Goal: Task Accomplishment & Management: Use online tool/utility

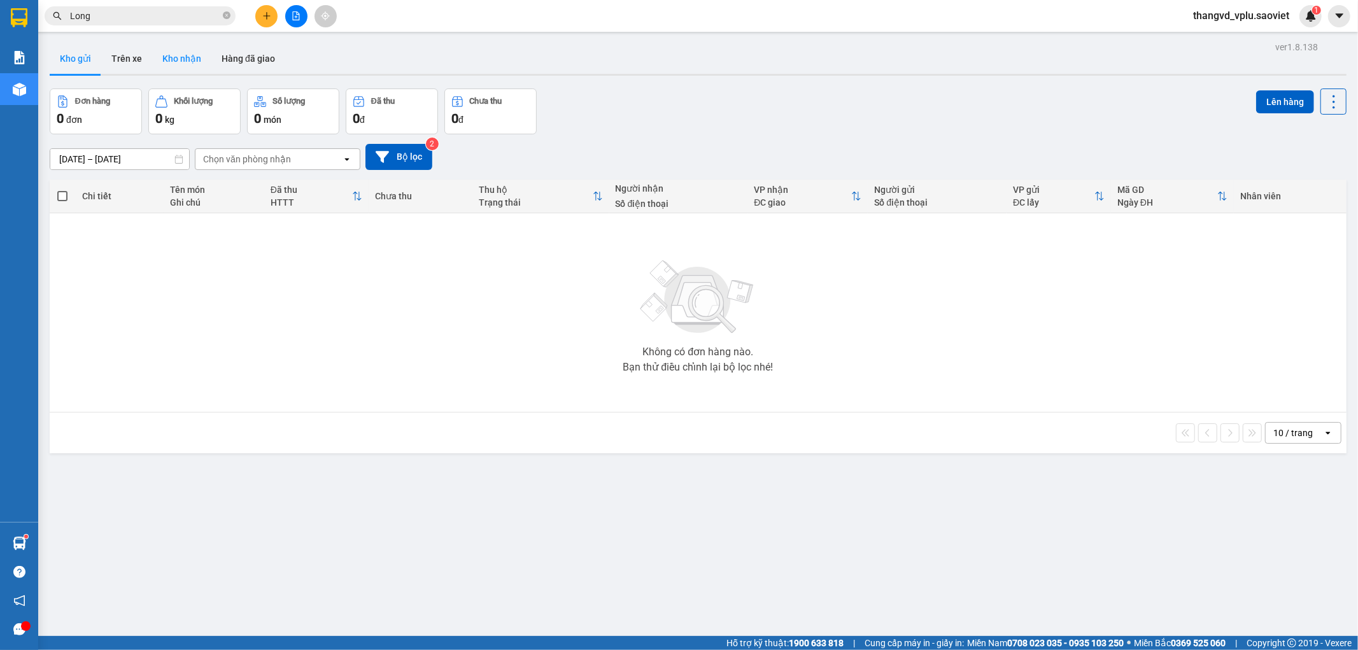
click at [178, 61] on button "Kho nhận" at bounding box center [181, 58] width 59 height 31
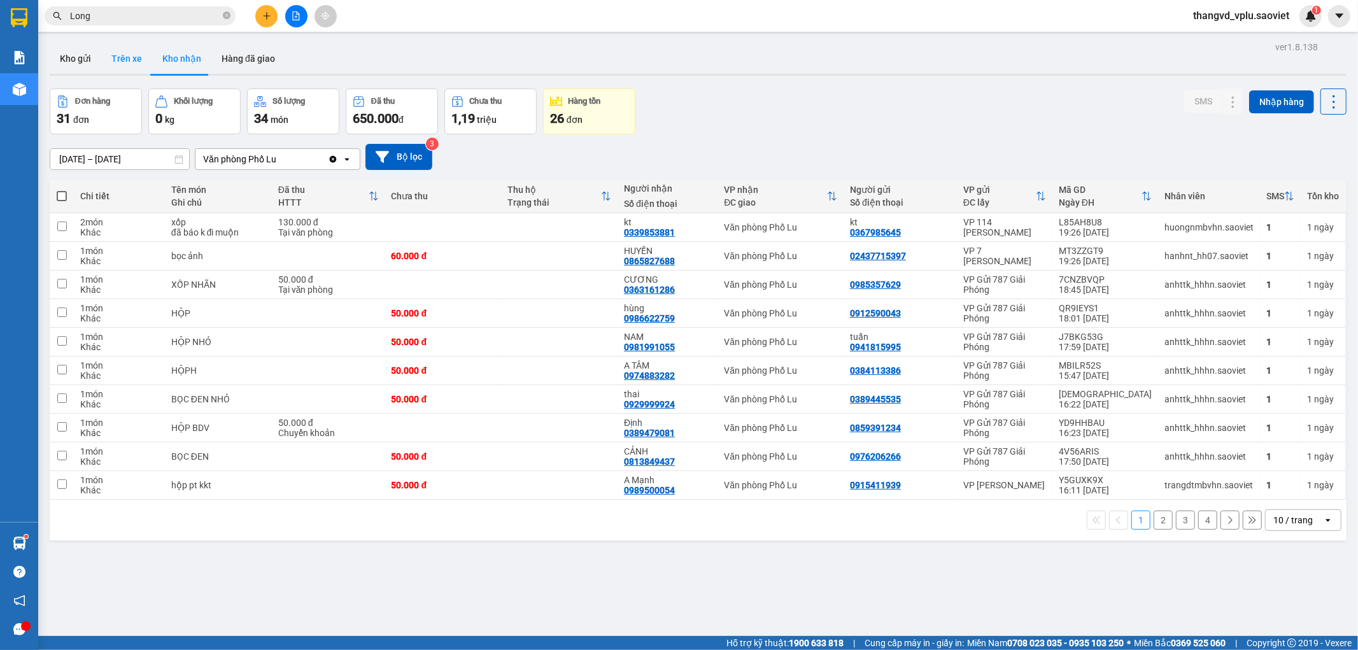
click at [132, 60] on button "Trên xe" at bounding box center [126, 58] width 51 height 31
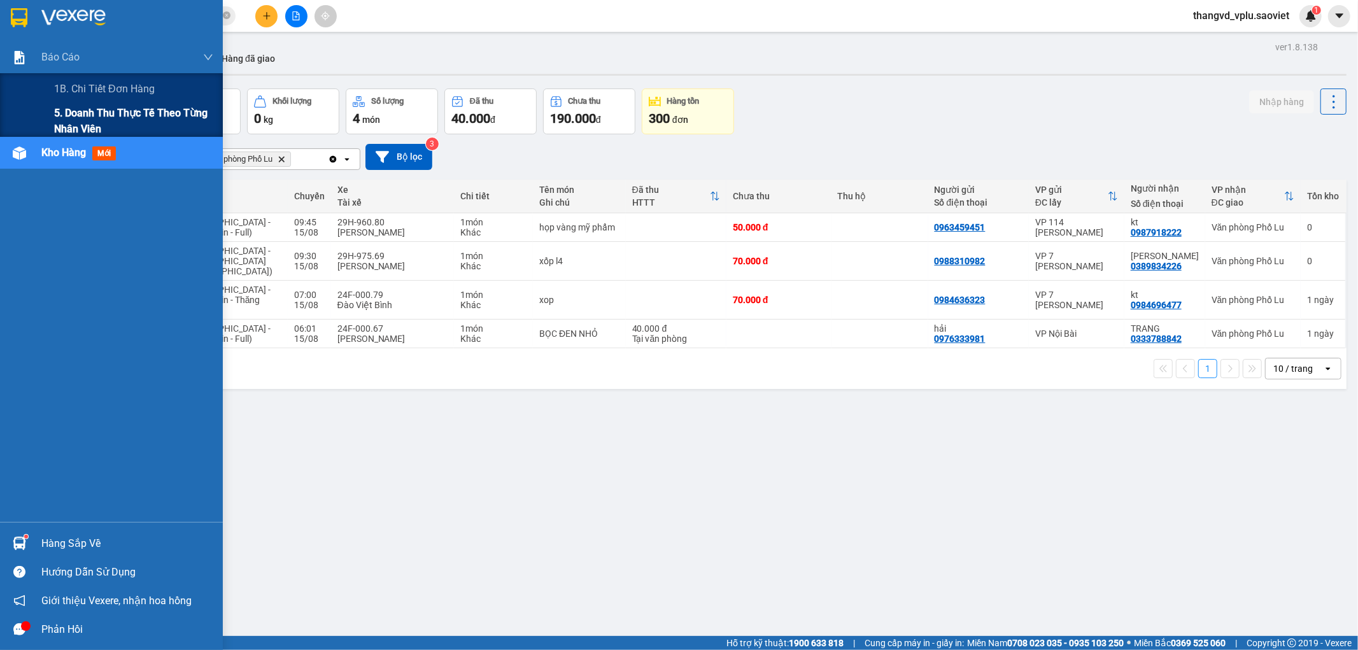
click at [85, 122] on span "5. Doanh thu thực tế theo từng nhân viên" at bounding box center [133, 121] width 159 height 32
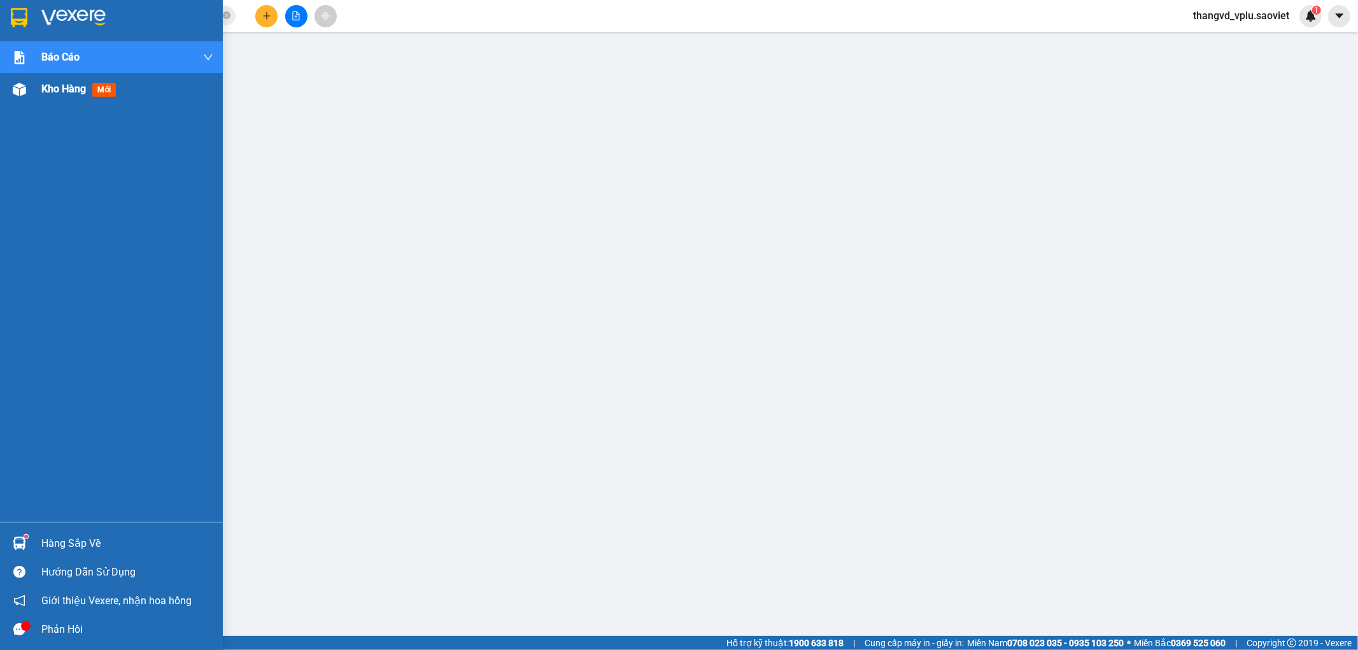
click at [17, 81] on div at bounding box center [19, 89] width 22 height 22
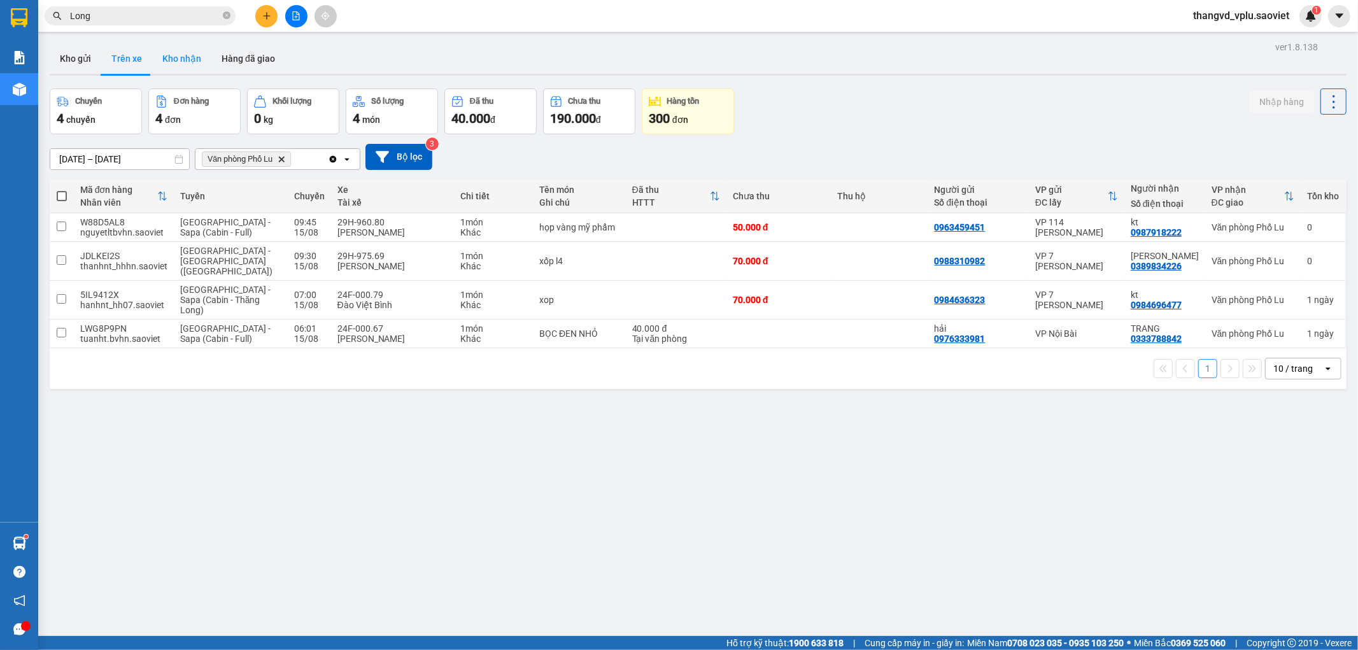
click at [186, 57] on button "Kho nhận" at bounding box center [181, 58] width 59 height 31
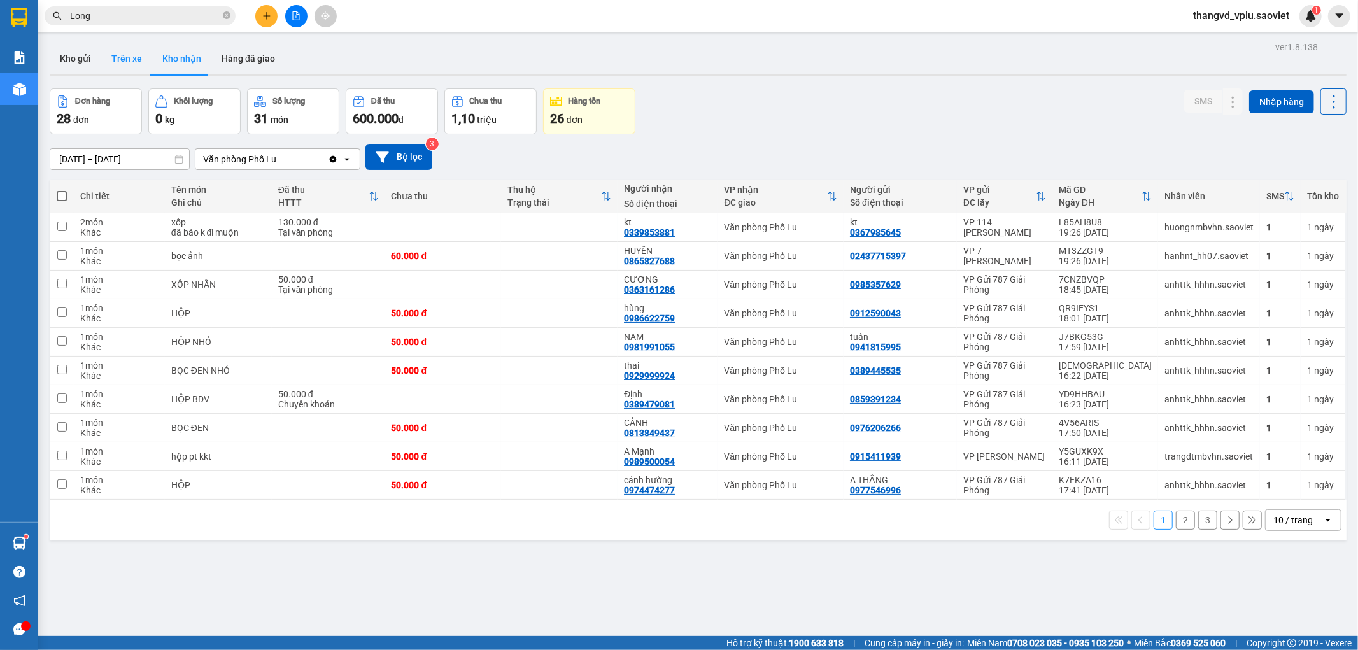
click at [130, 64] on button "Trên xe" at bounding box center [126, 58] width 51 height 31
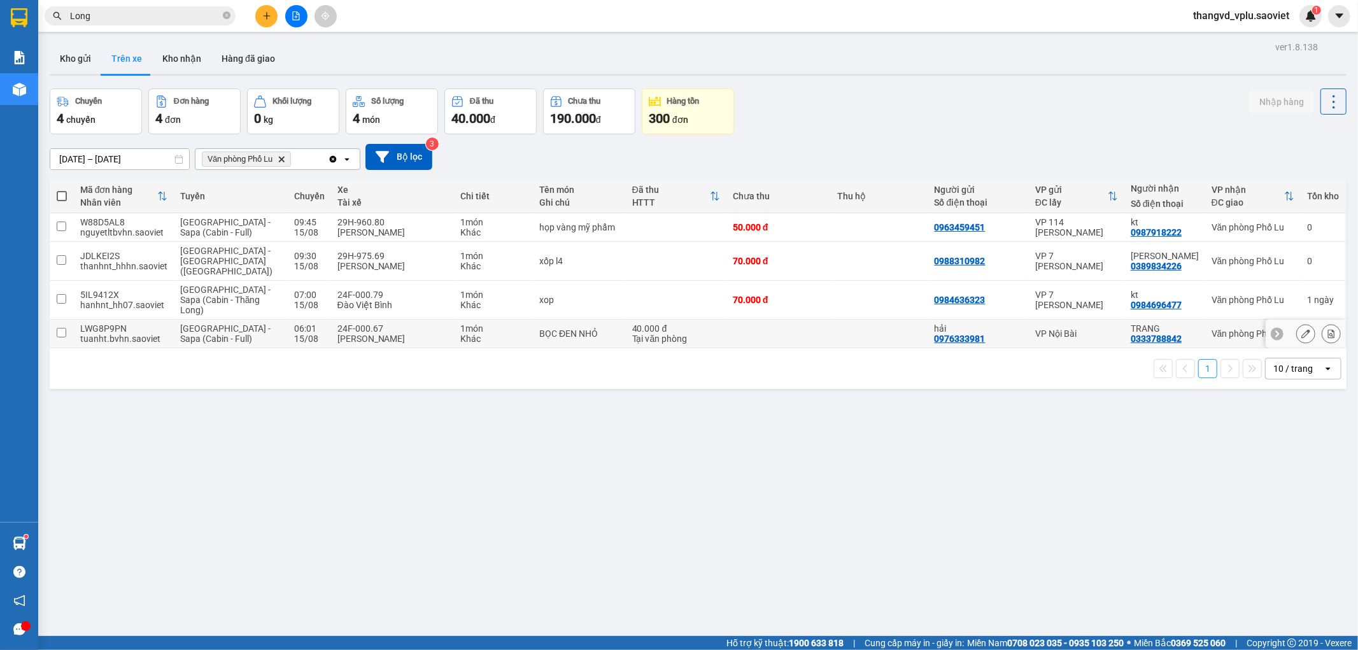
click at [460, 333] on div "Khác" at bounding box center [493, 338] width 66 height 10
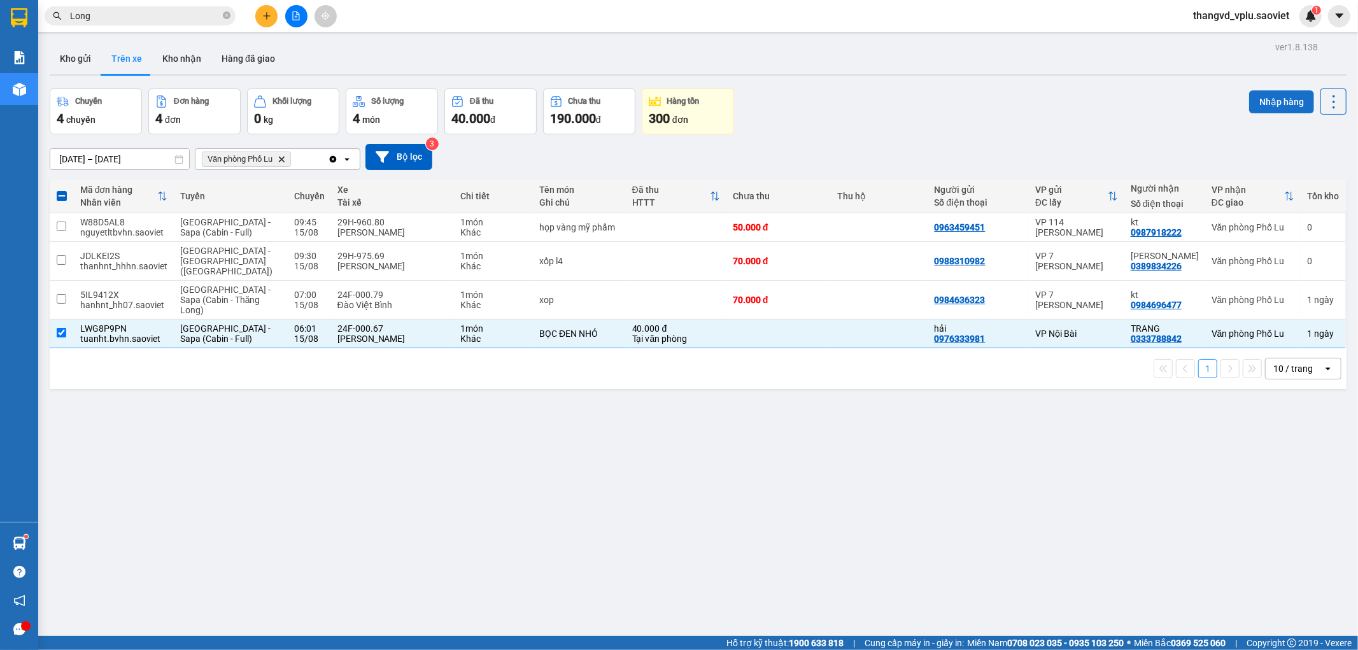
click at [1249, 104] on button "Nhập hàng" at bounding box center [1281, 101] width 65 height 23
checkbox input "false"
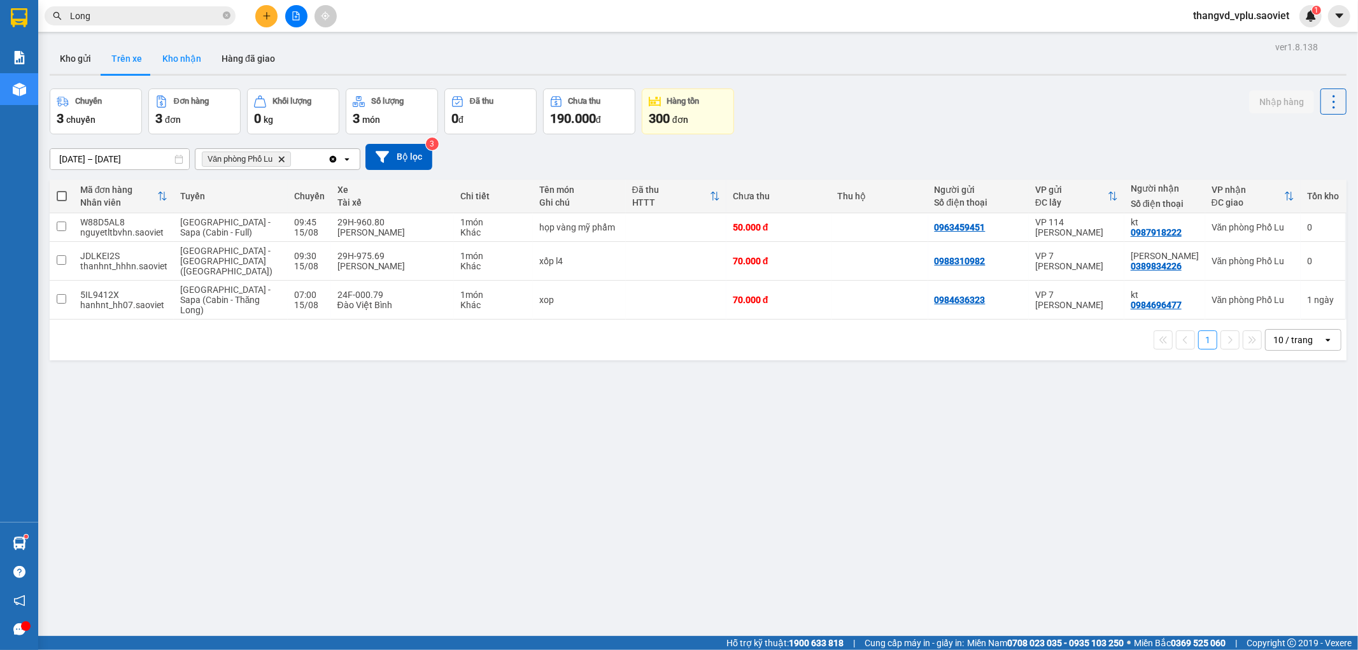
click at [179, 67] on button "Kho nhận" at bounding box center [181, 58] width 59 height 31
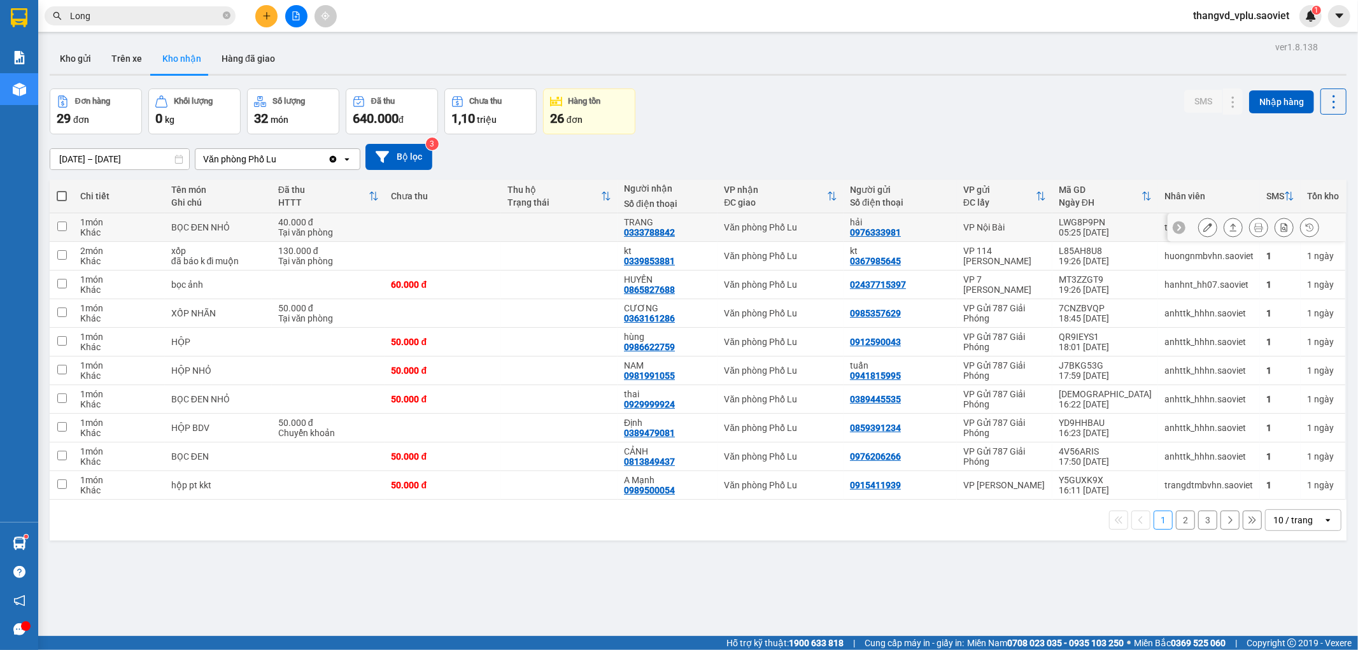
drag, startPoint x: 146, startPoint y: 227, endPoint x: 1063, endPoint y: 90, distance: 926.6
click at [145, 226] on div "1 món Khác" at bounding box center [119, 227] width 78 height 20
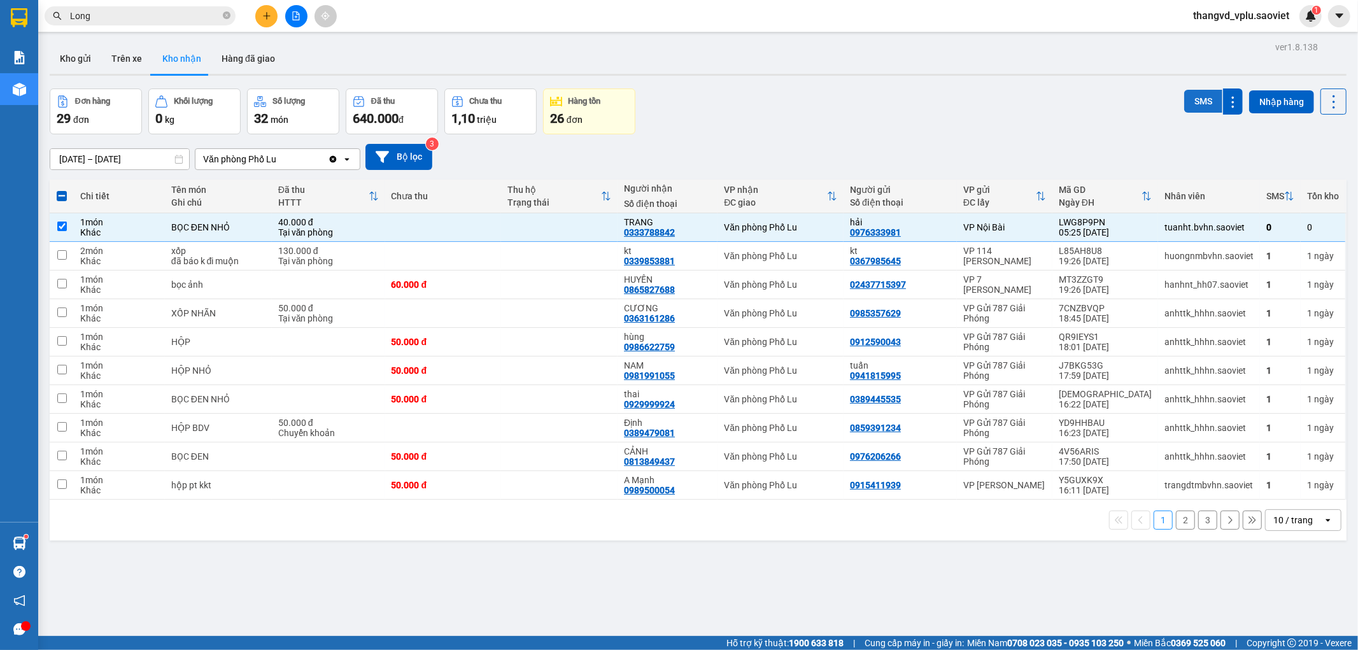
click at [1197, 100] on button "SMS" at bounding box center [1203, 101] width 38 height 23
click at [129, 226] on div "1 món" at bounding box center [119, 222] width 78 height 10
checkbox input "false"
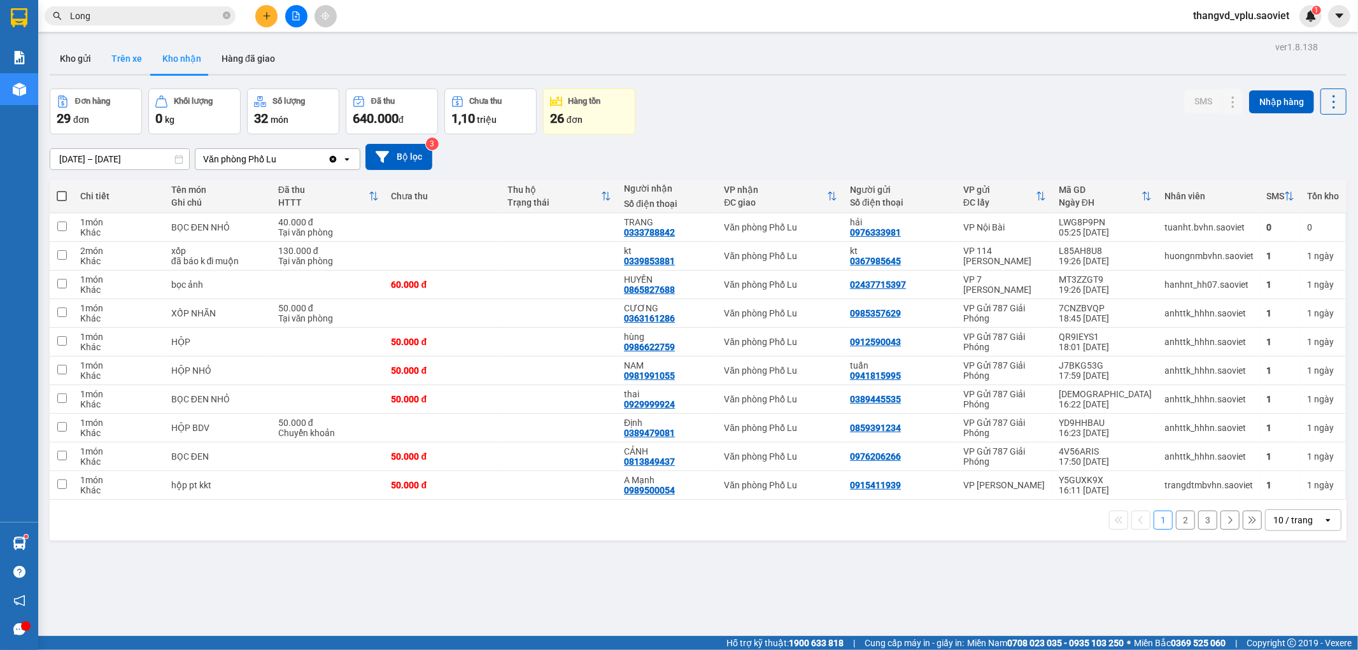
click at [132, 57] on button "Trên xe" at bounding box center [126, 58] width 51 height 31
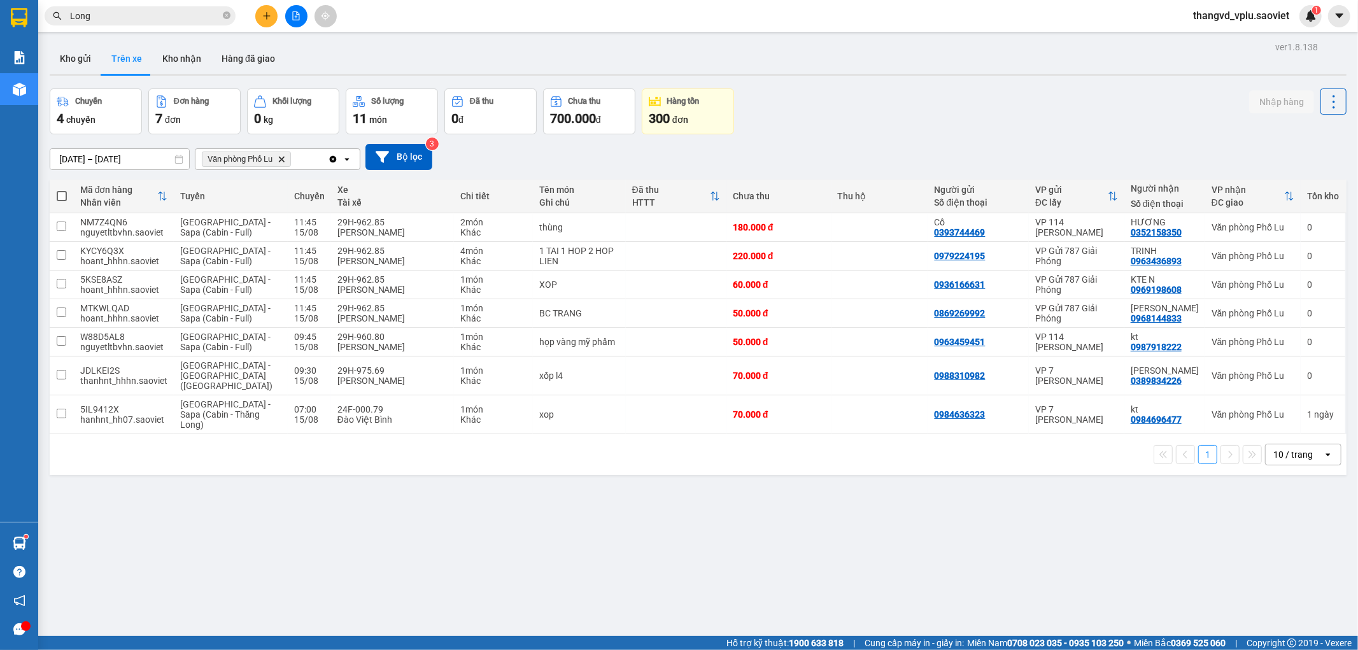
click at [118, 22] on input "Long" at bounding box center [145, 16] width 150 height 14
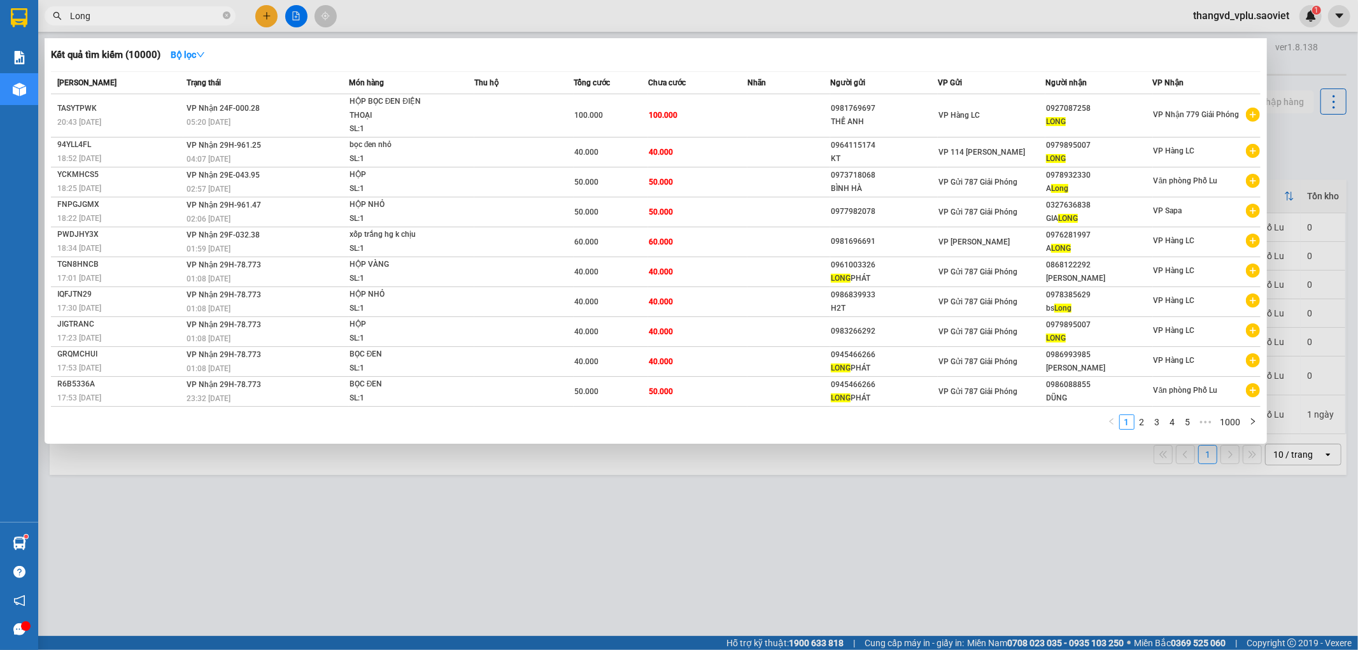
click at [118, 22] on input "Long" at bounding box center [145, 16] width 150 height 14
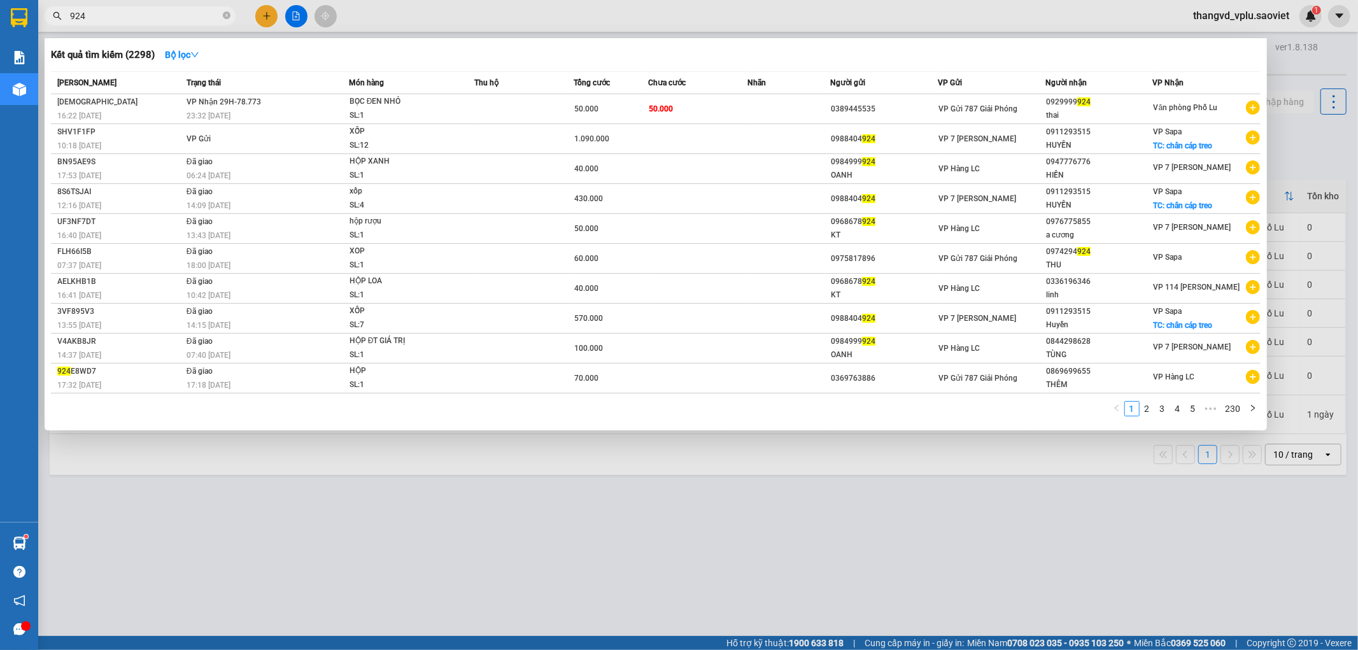
click at [151, 18] on input "924" at bounding box center [145, 16] width 150 height 14
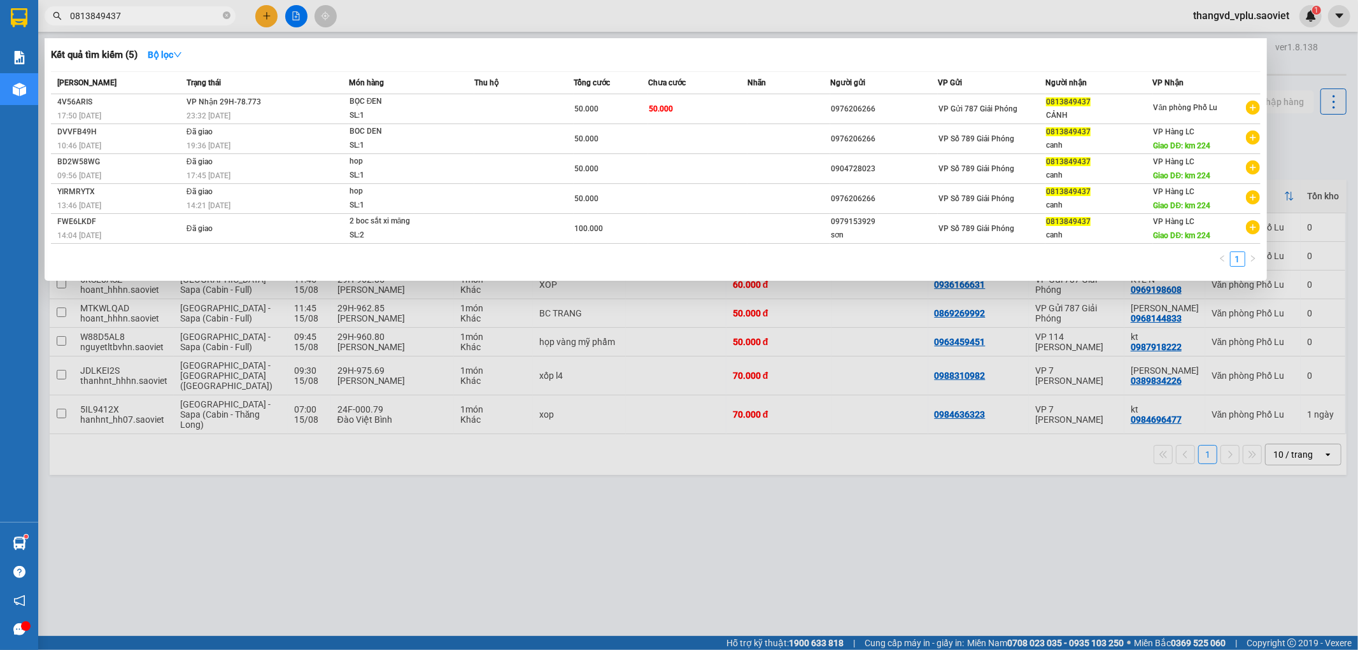
click at [524, 537] on div at bounding box center [679, 325] width 1358 height 650
click at [169, 15] on input "0813849437" at bounding box center [145, 16] width 150 height 14
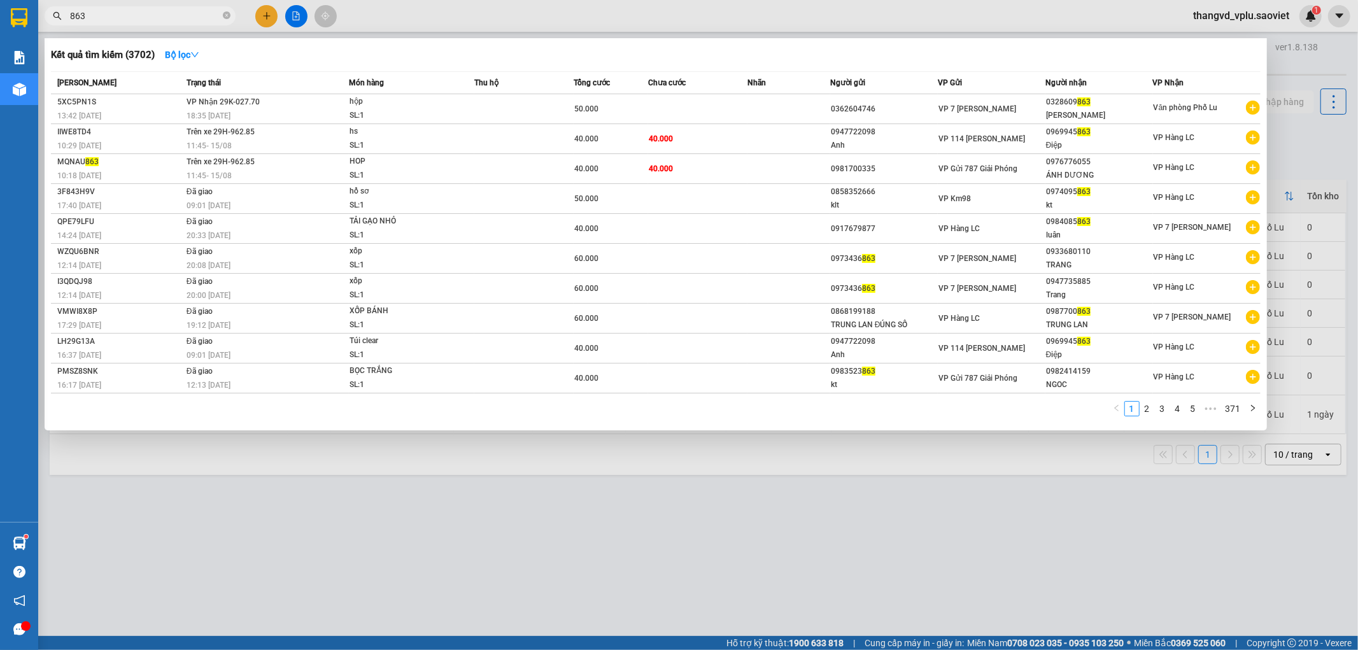
type input "863"
click at [435, 551] on div at bounding box center [679, 325] width 1358 height 650
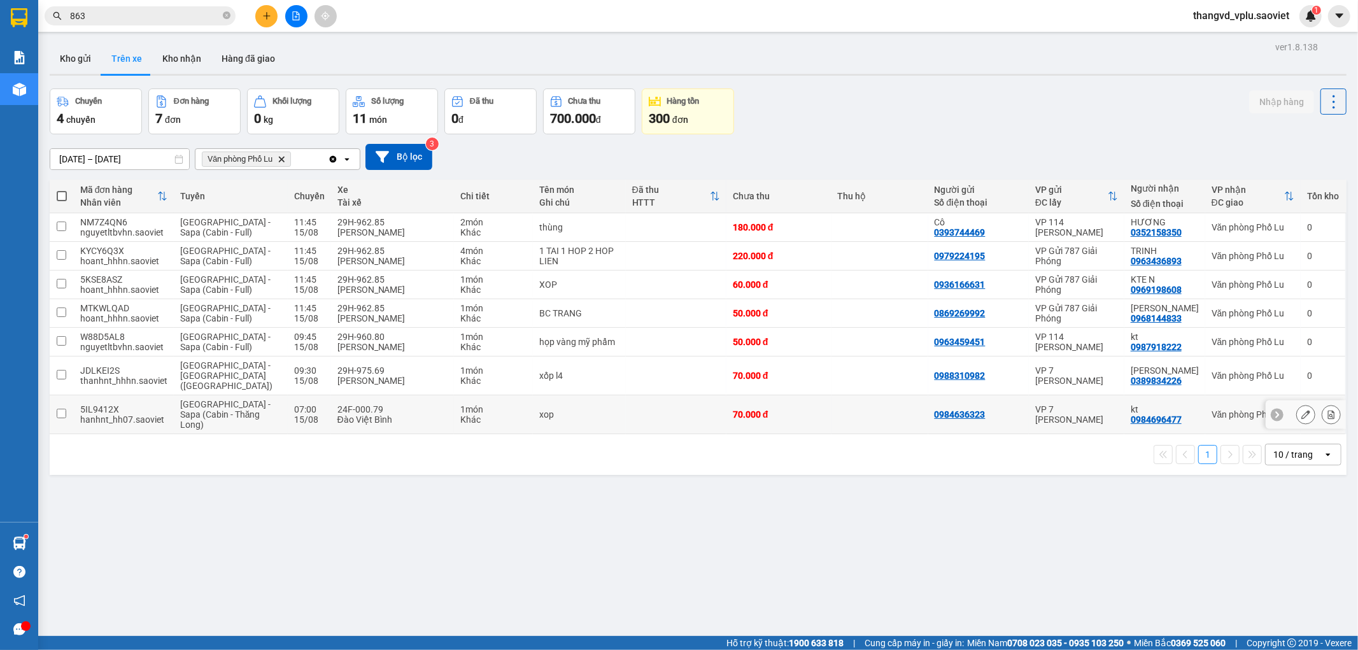
click at [399, 414] on div "Đào Việt Bình" at bounding box center [392, 419] width 110 height 10
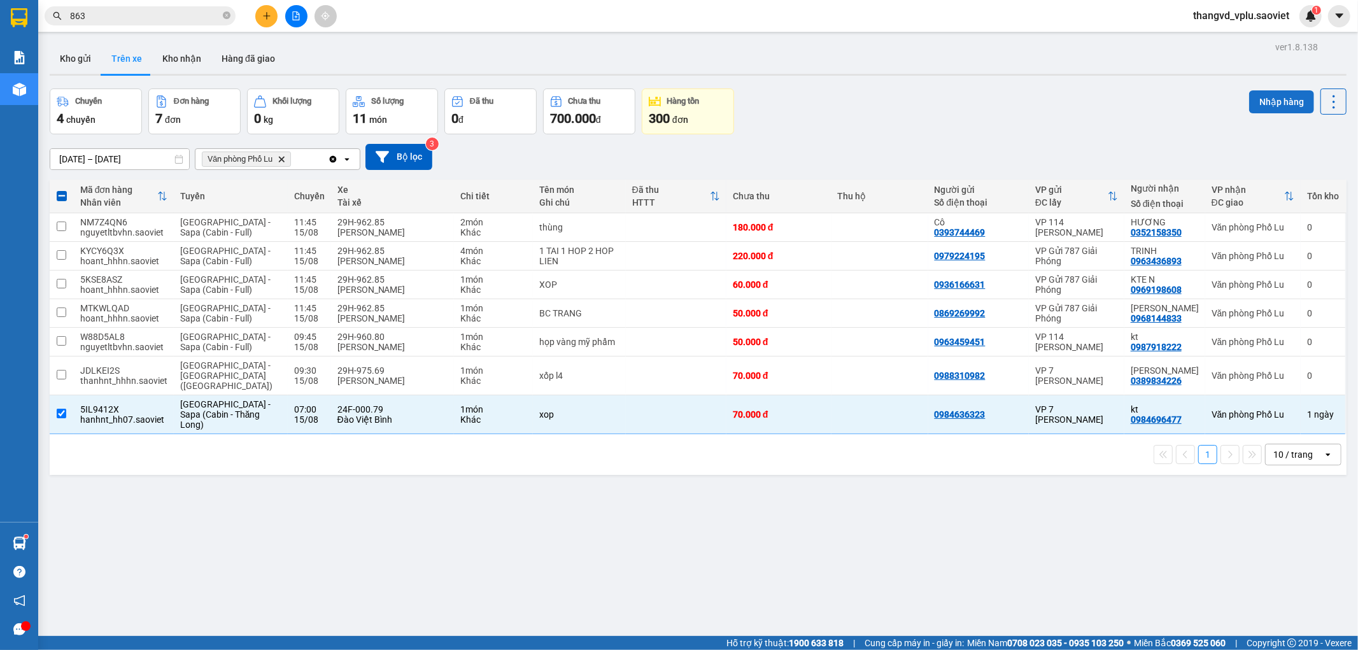
click at [1256, 104] on button "Nhập hàng" at bounding box center [1281, 101] width 65 height 23
checkbox input "false"
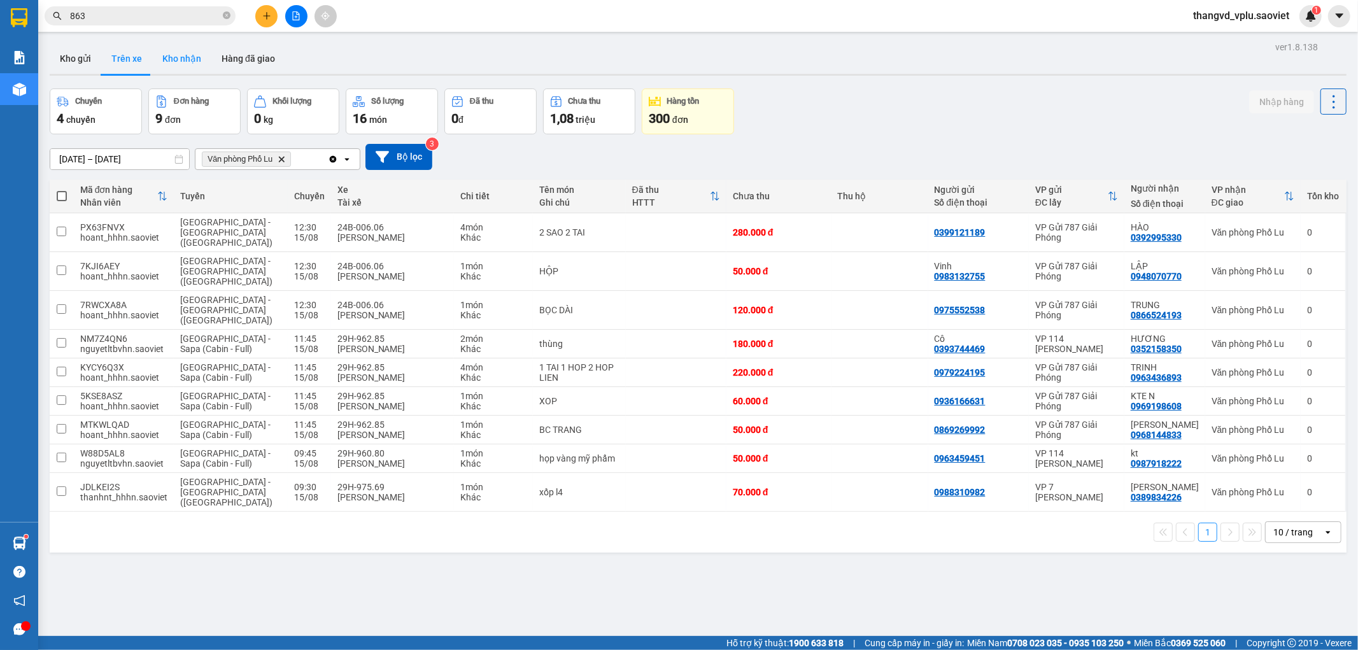
click at [190, 64] on button "Kho nhận" at bounding box center [181, 58] width 59 height 31
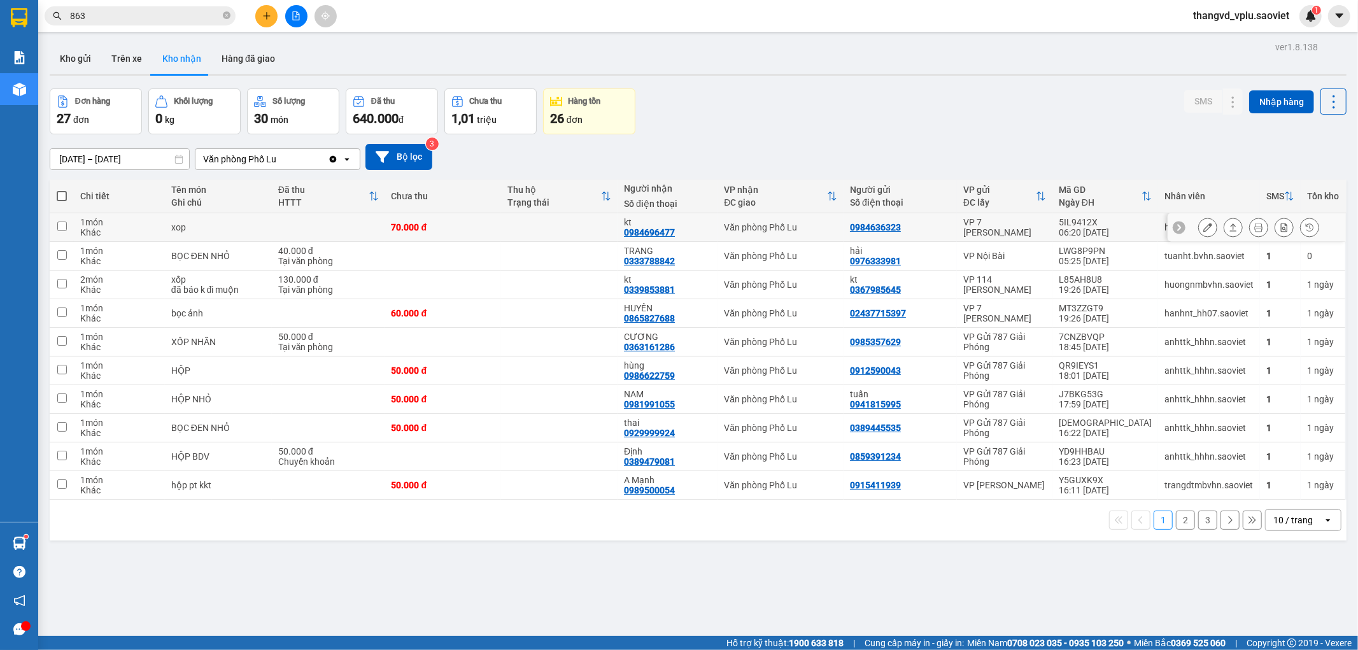
click at [261, 218] on td "xop" at bounding box center [218, 227] width 107 height 29
checkbox input "true"
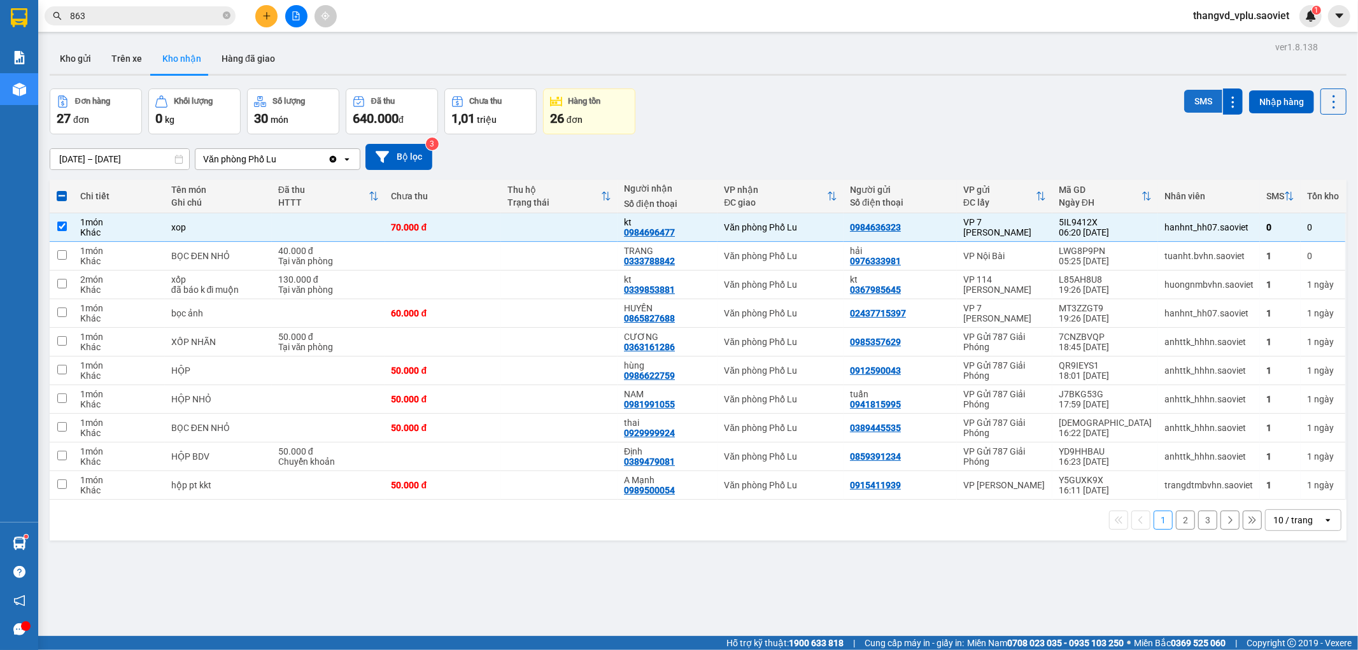
click at [1184, 102] on button "SMS" at bounding box center [1203, 101] width 38 height 23
click at [132, 55] on button "Trên xe" at bounding box center [126, 58] width 51 height 31
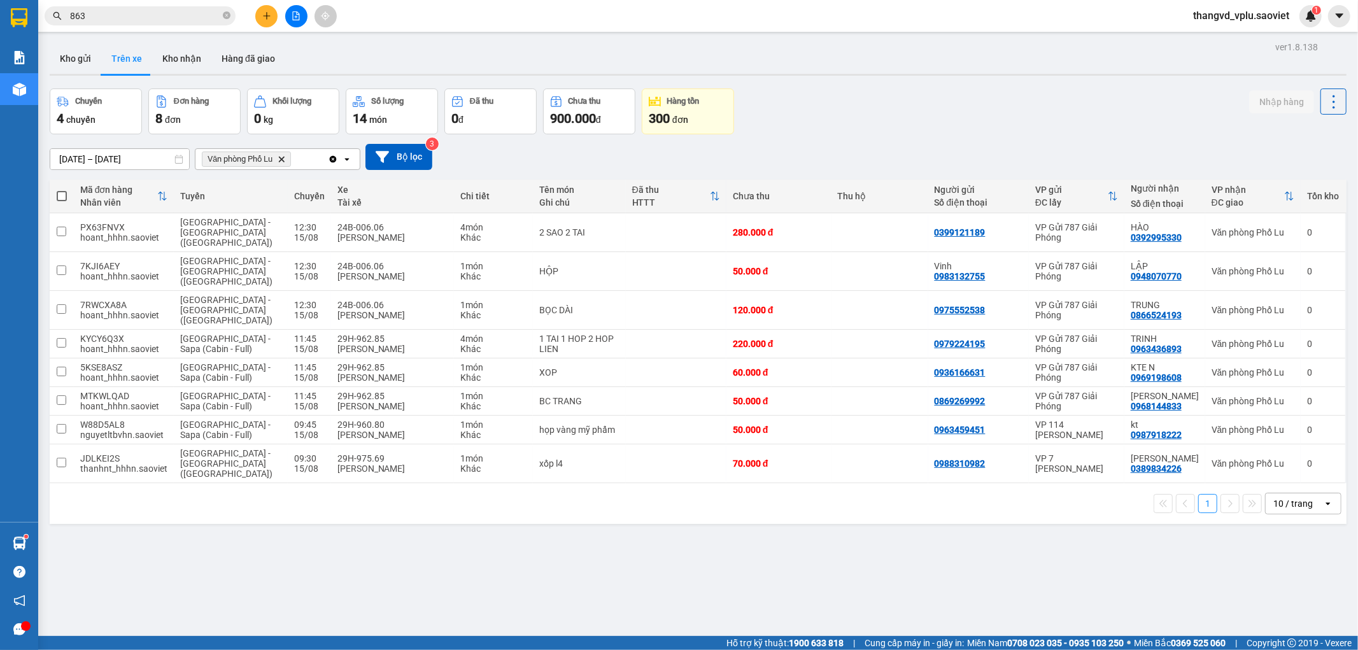
click at [290, 15] on button at bounding box center [296, 16] width 22 height 22
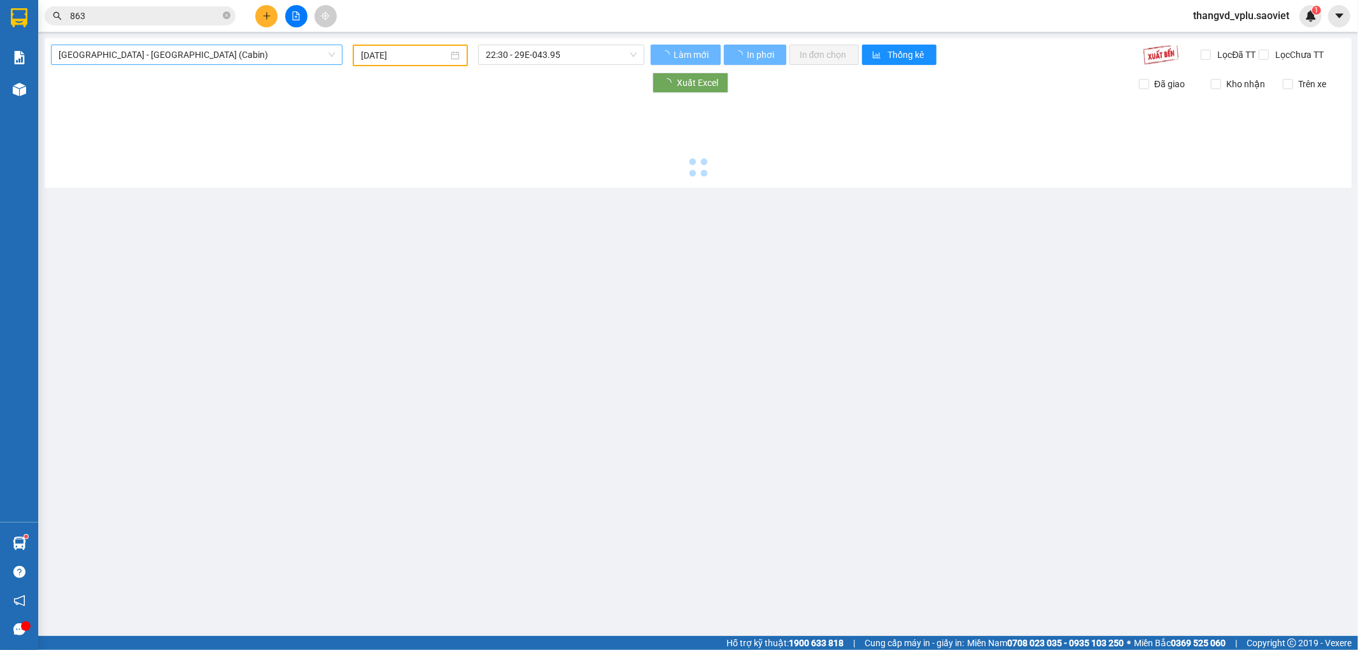
click at [263, 53] on span "[GEOGRAPHIC_DATA] - [GEOGRAPHIC_DATA] (Cabin)" at bounding box center [197, 54] width 276 height 19
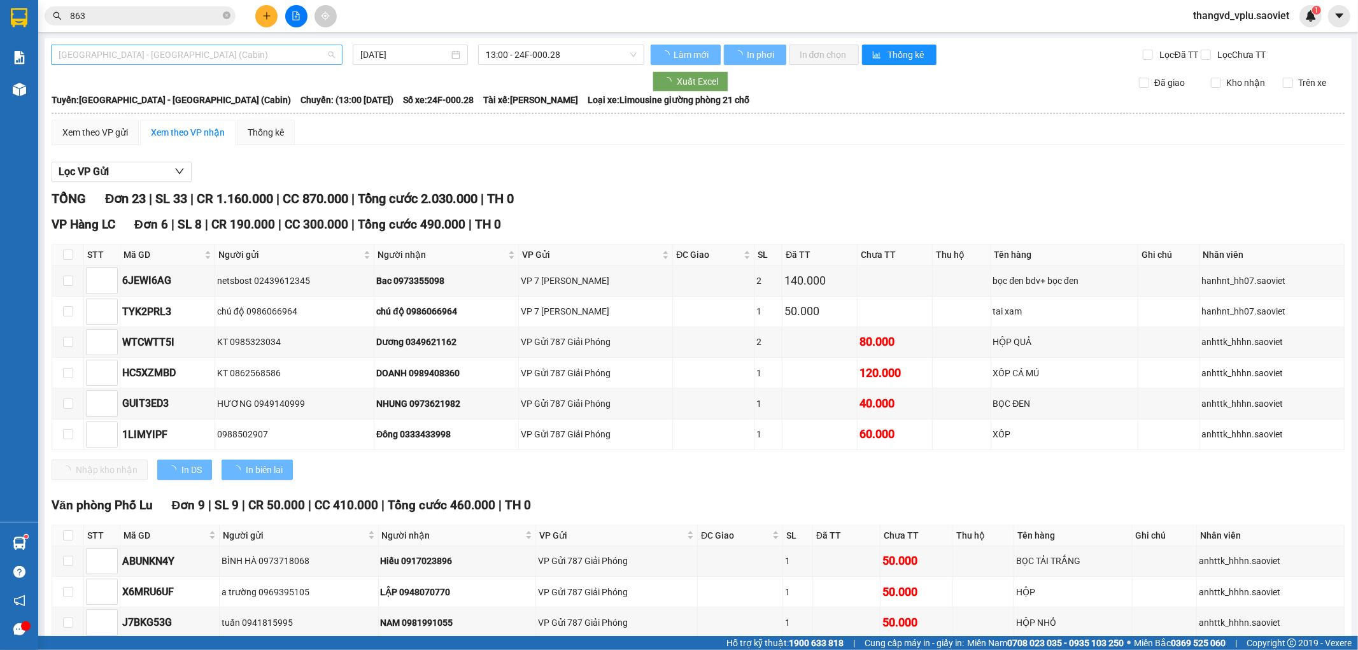
type input "[DATE]"
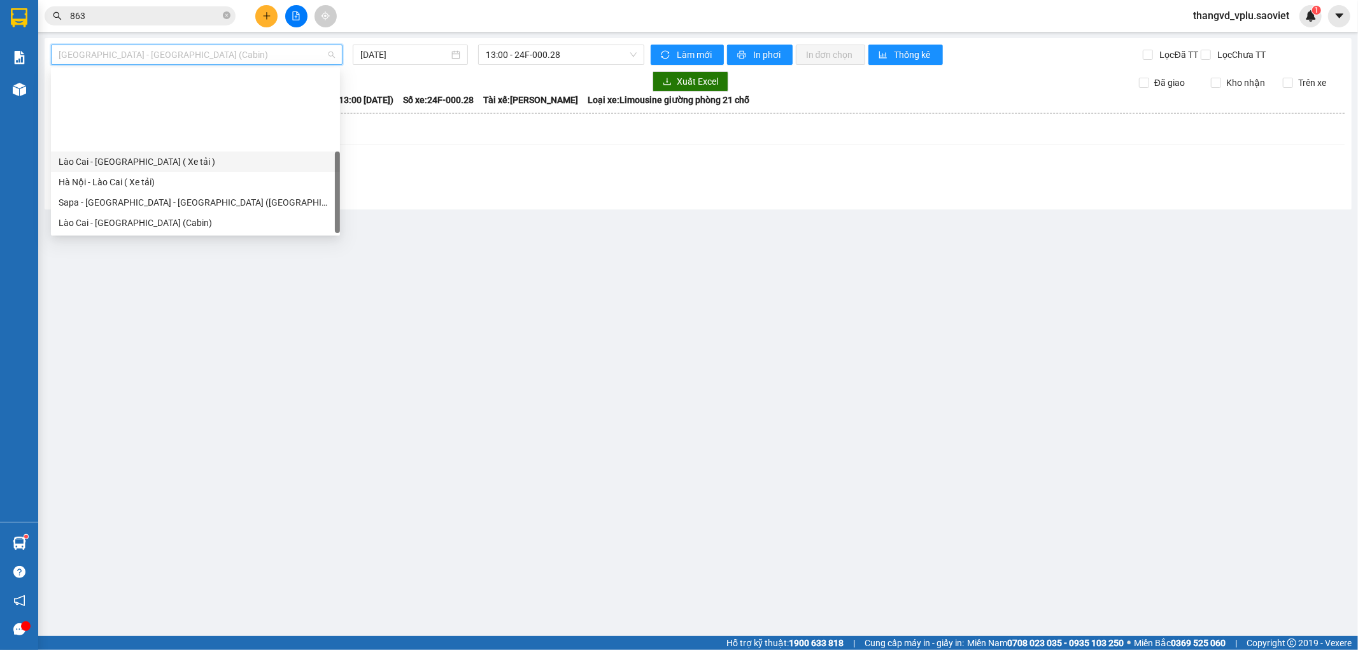
scroll to position [102, 0]
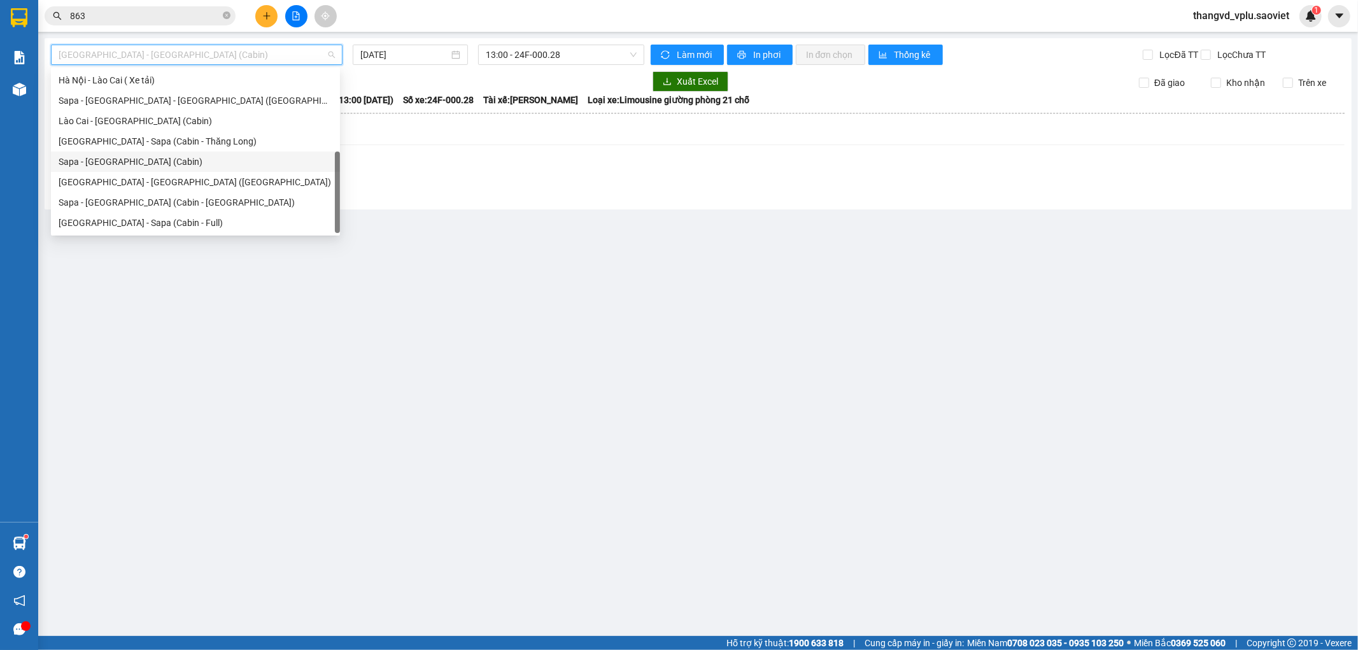
click at [207, 157] on div "Sapa - [GEOGRAPHIC_DATA] (Cabin)" at bounding box center [196, 162] width 274 height 14
type input "[DATE]"
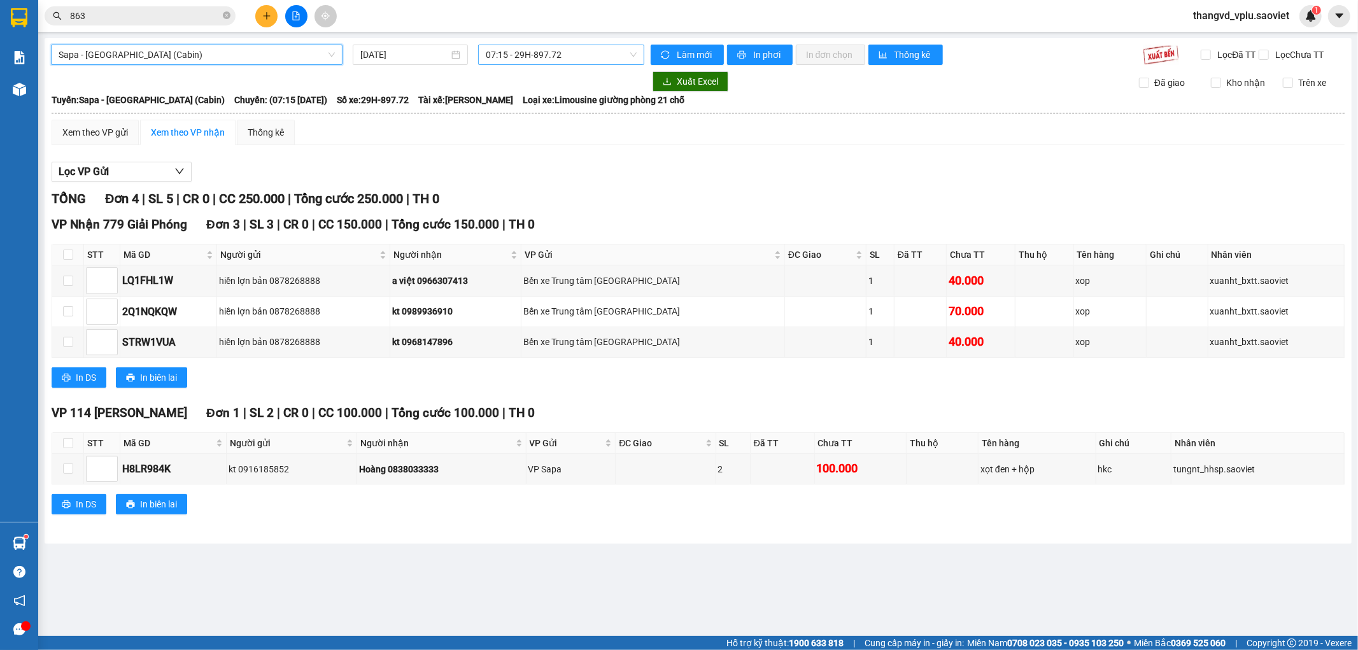
click at [577, 46] on span "07:15 - 29H-897.72" at bounding box center [561, 54] width 150 height 19
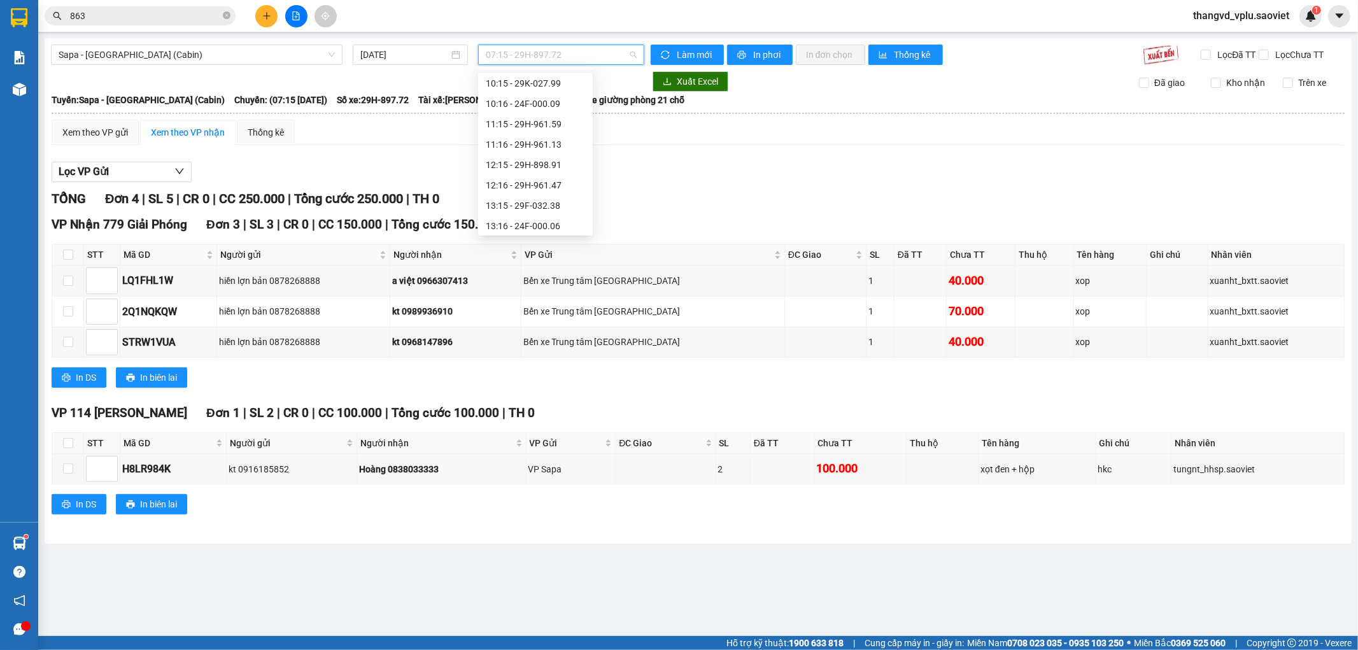
scroll to position [141, 0]
click at [565, 105] on div "11:16 - 29H-961.13" at bounding box center [535, 102] width 99 height 14
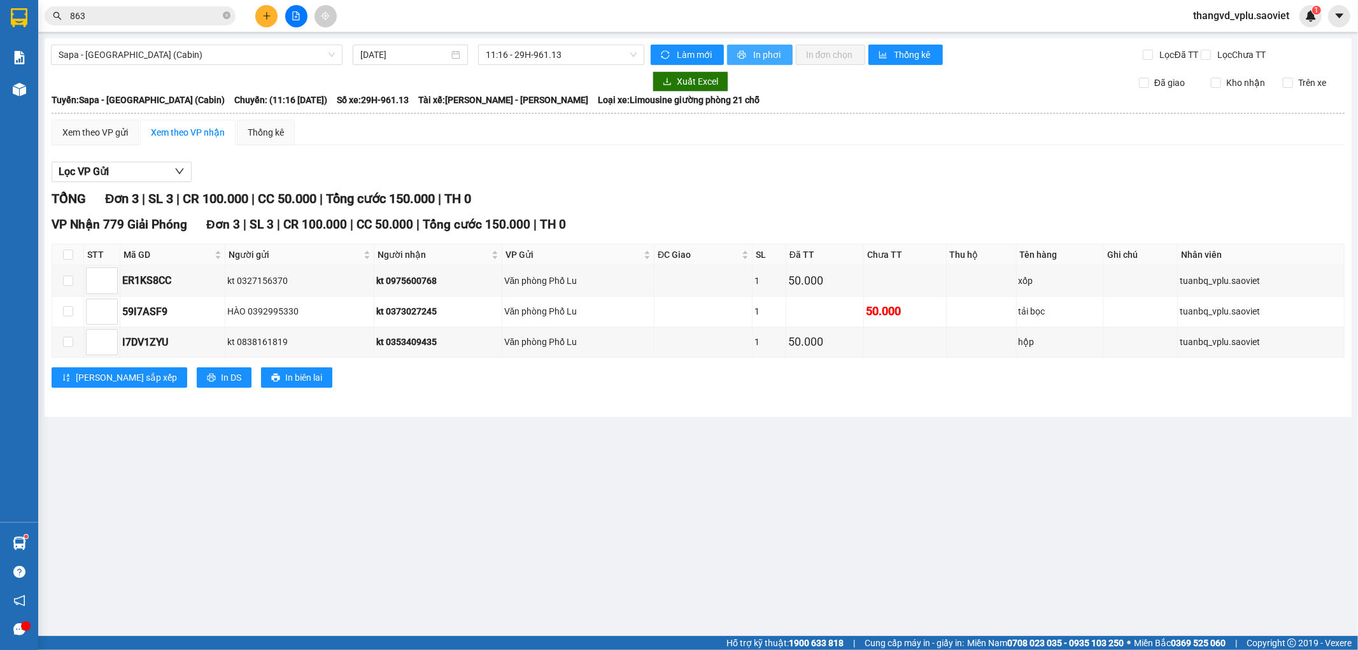
click at [768, 48] on span "In phơi" at bounding box center [767, 55] width 29 height 14
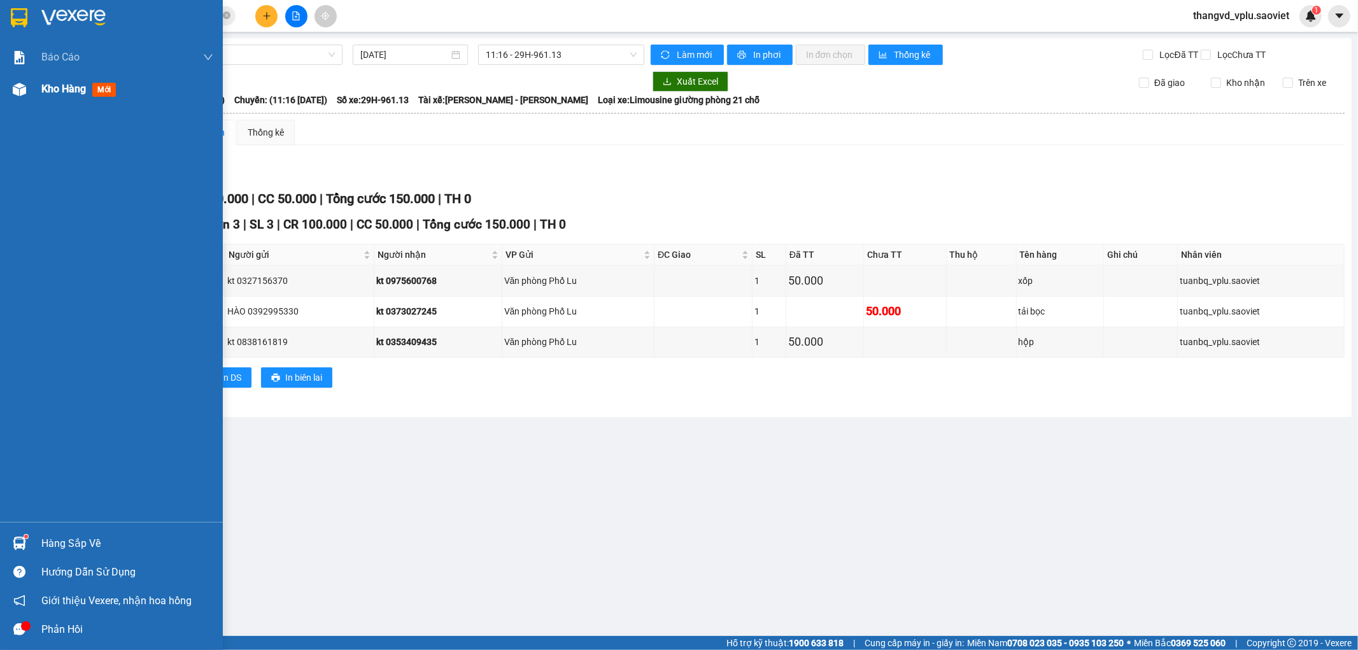
click at [31, 93] on div "Kho hàng mới" at bounding box center [111, 89] width 223 height 32
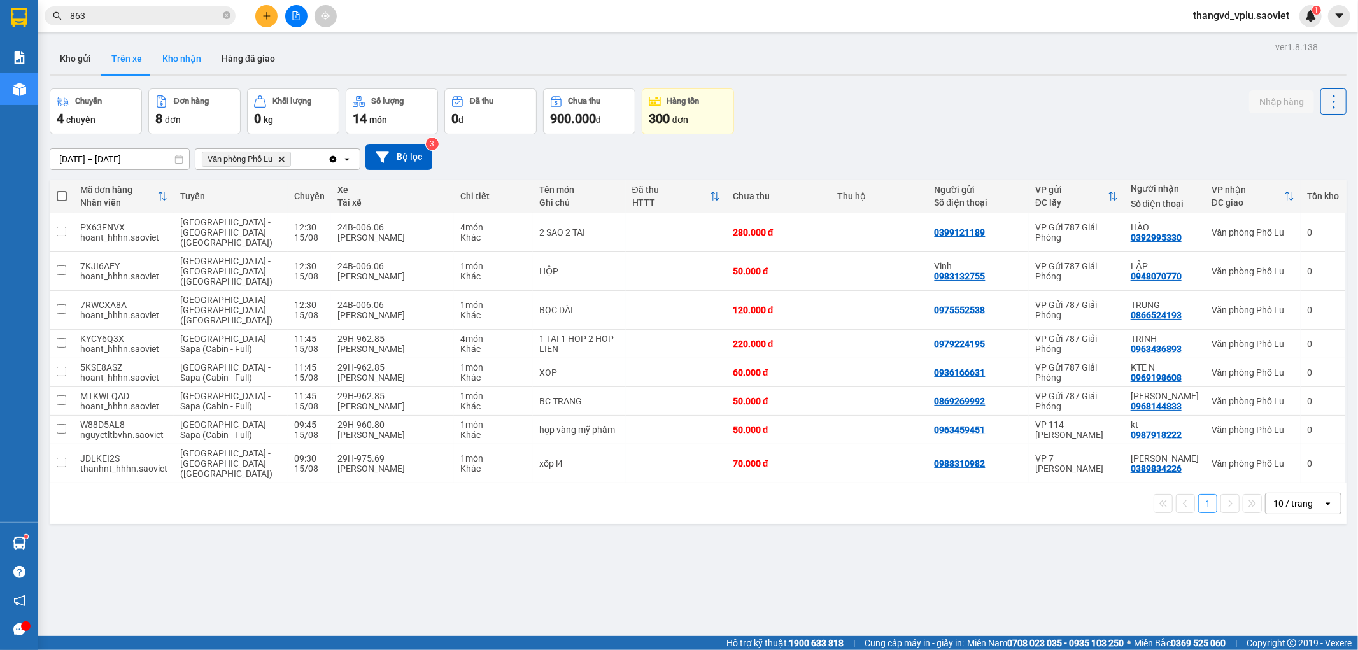
click at [183, 55] on button "Kho nhận" at bounding box center [181, 58] width 59 height 31
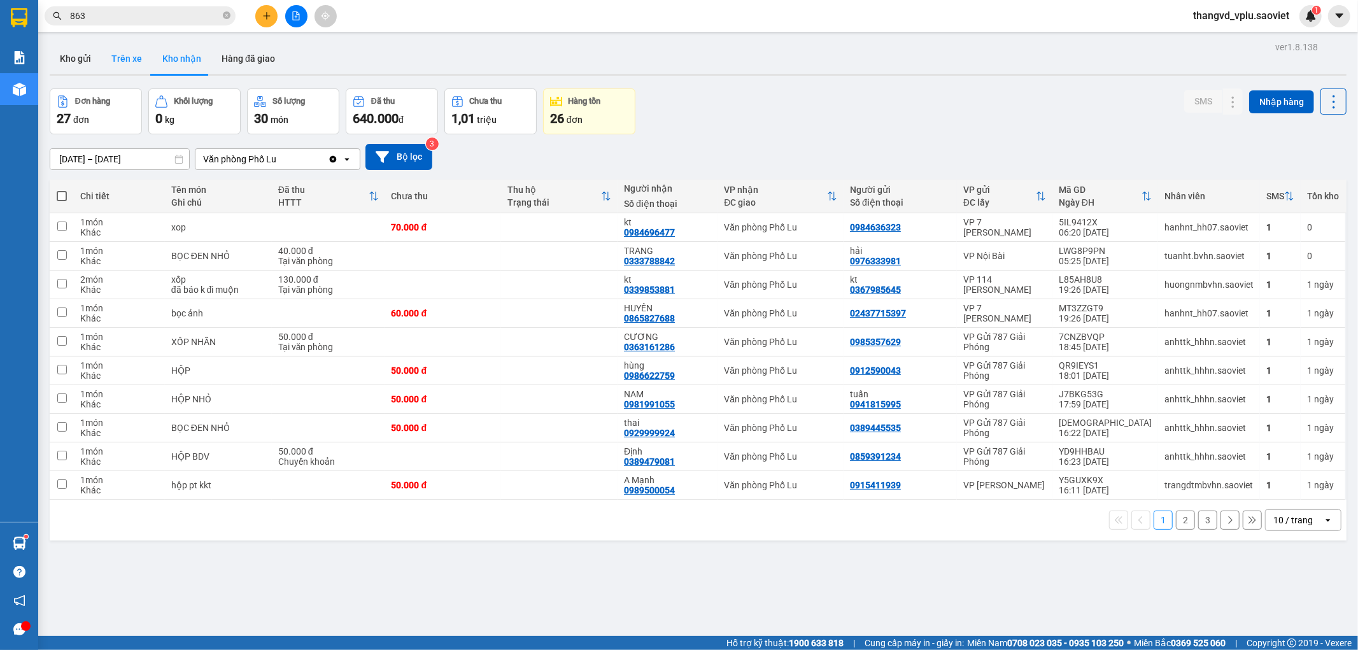
click at [123, 60] on button "Trên xe" at bounding box center [126, 58] width 51 height 31
